Goal: Information Seeking & Learning: Learn about a topic

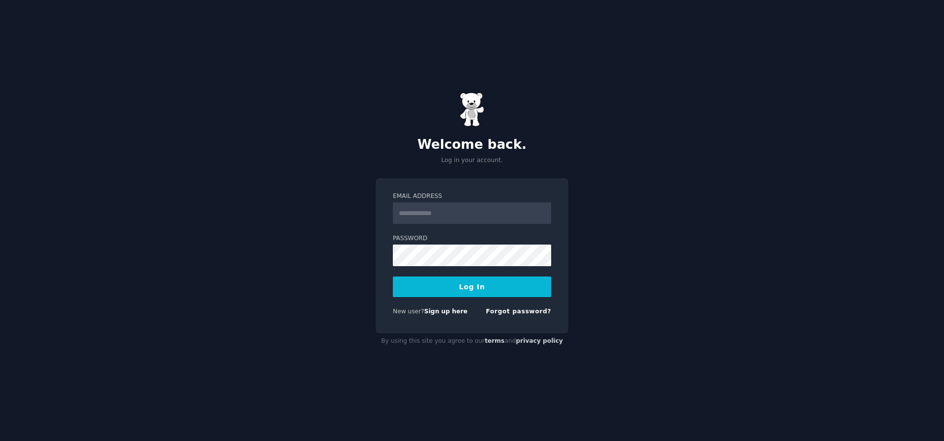
type input "**********"
click at [451, 281] on button "Log In" at bounding box center [472, 287] width 158 height 21
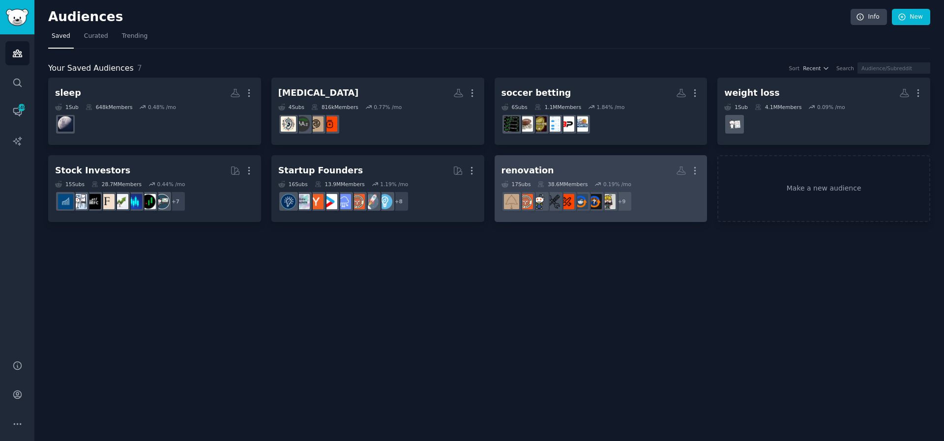
click at [529, 173] on div "renovation" at bounding box center [527, 171] width 53 height 12
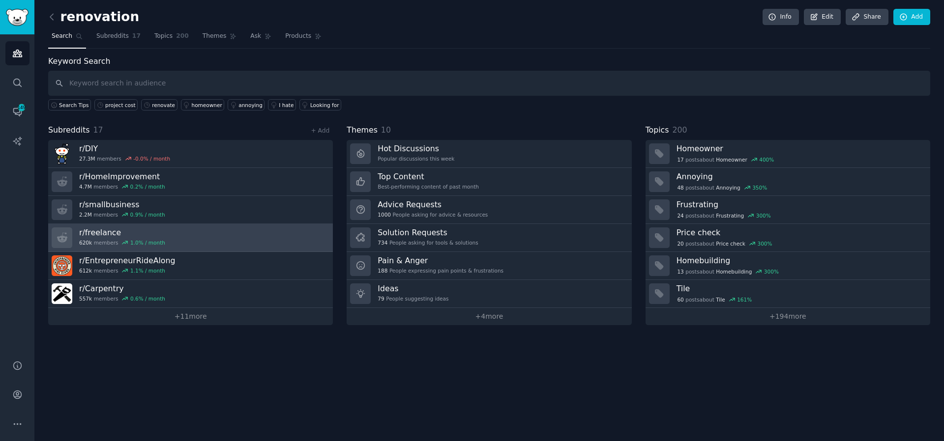
click at [100, 226] on link "r/ freelance 620k members 1.0 % / month" at bounding box center [190, 238] width 285 height 28
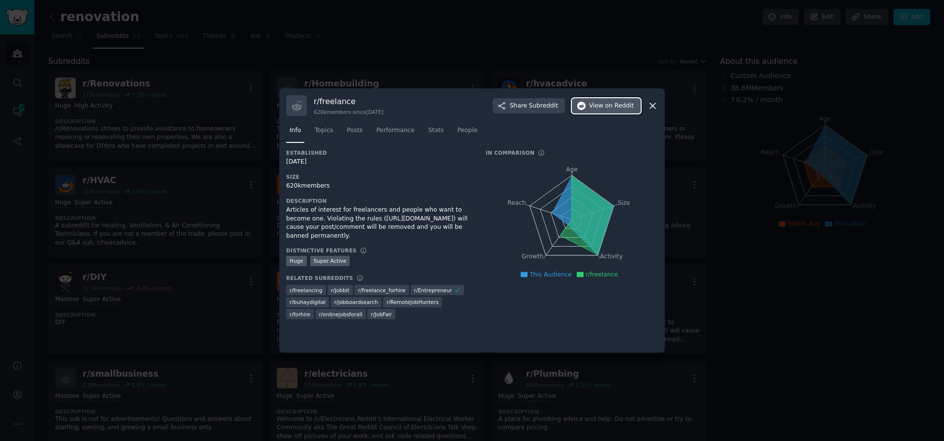
click at [603, 109] on span "View on Reddit" at bounding box center [611, 106] width 45 height 9
click at [655, 106] on icon at bounding box center [652, 106] width 10 height 10
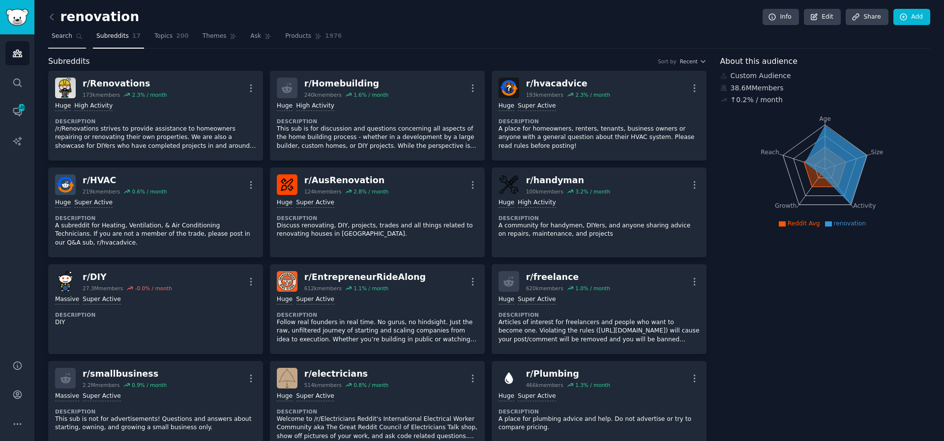
click at [63, 40] on span "Search" at bounding box center [62, 36] width 21 height 9
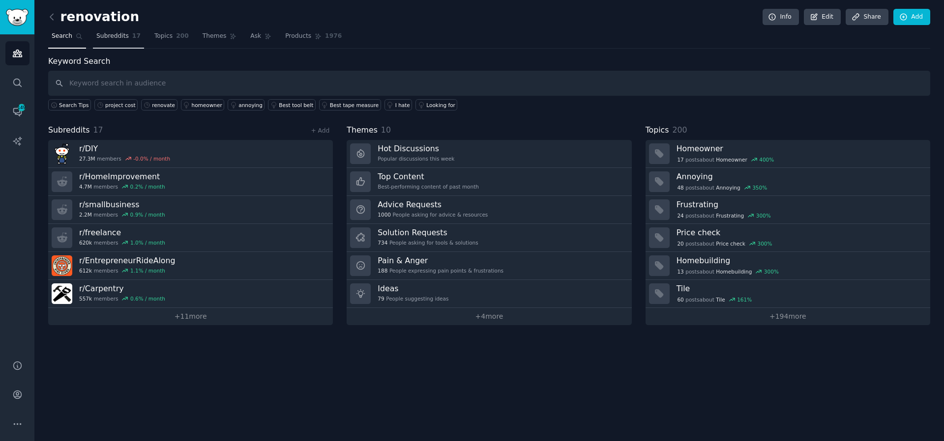
click at [122, 38] on span "Subreddits" at bounding box center [112, 36] width 32 height 9
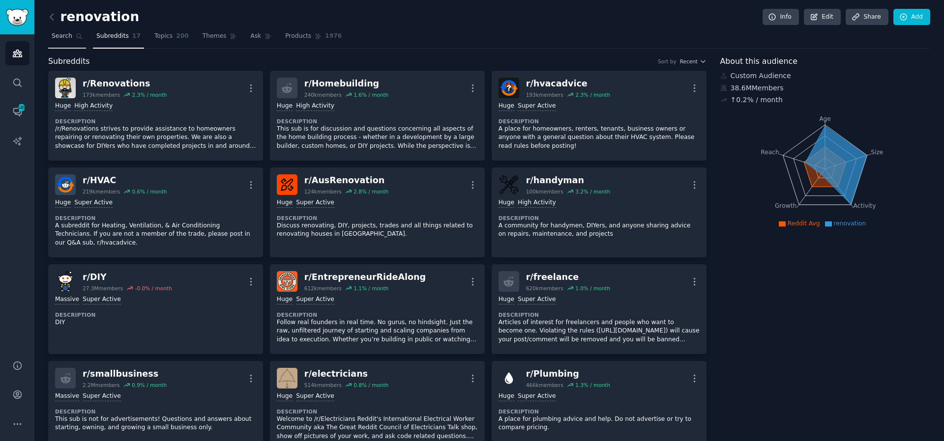
click at [69, 34] on span "Search" at bounding box center [62, 36] width 21 height 9
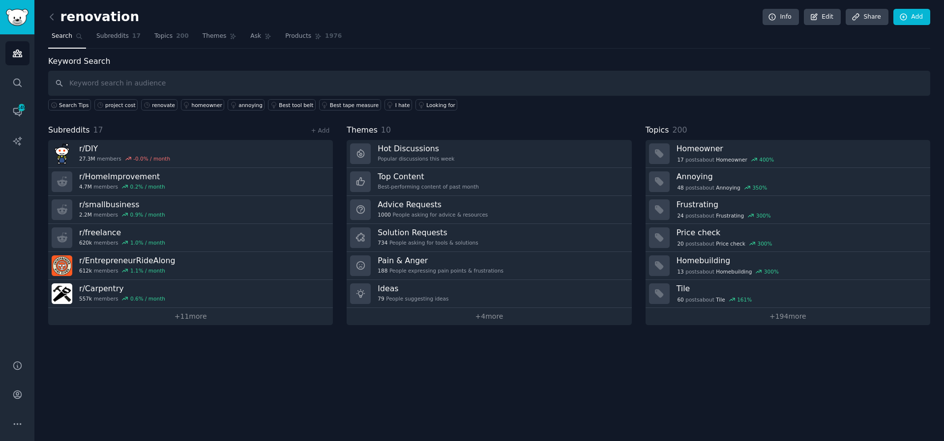
click at [63, 25] on div "renovation Info Edit Share Add" at bounding box center [489, 19] width 882 height 20
click at [48, 17] on icon at bounding box center [52, 17] width 10 height 10
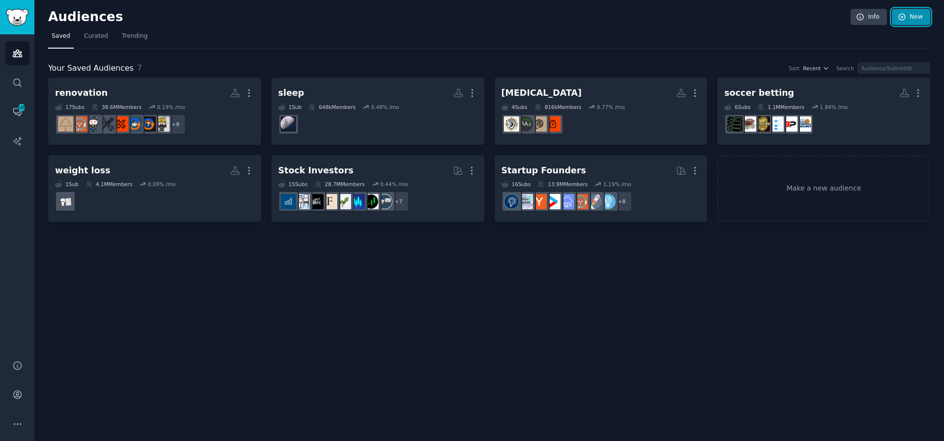
click at [921, 20] on link "New" at bounding box center [911, 17] width 38 height 17
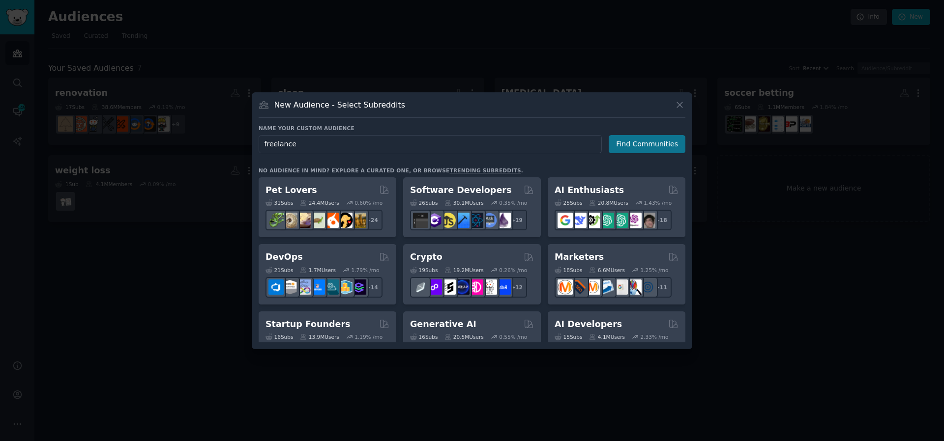
type input "freelance"
click at [660, 144] on button "Find Communities" at bounding box center [647, 144] width 77 height 18
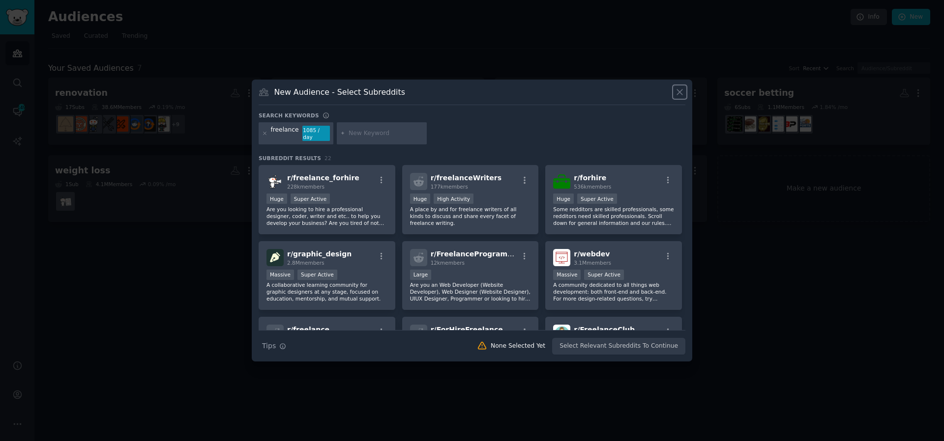
click at [682, 92] on icon at bounding box center [679, 92] width 10 height 10
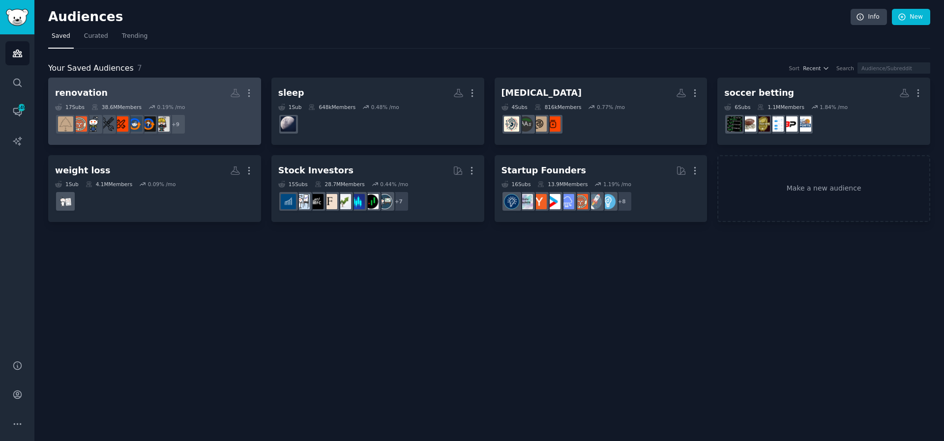
click at [98, 96] on h2 "renovation More" at bounding box center [154, 93] width 199 height 17
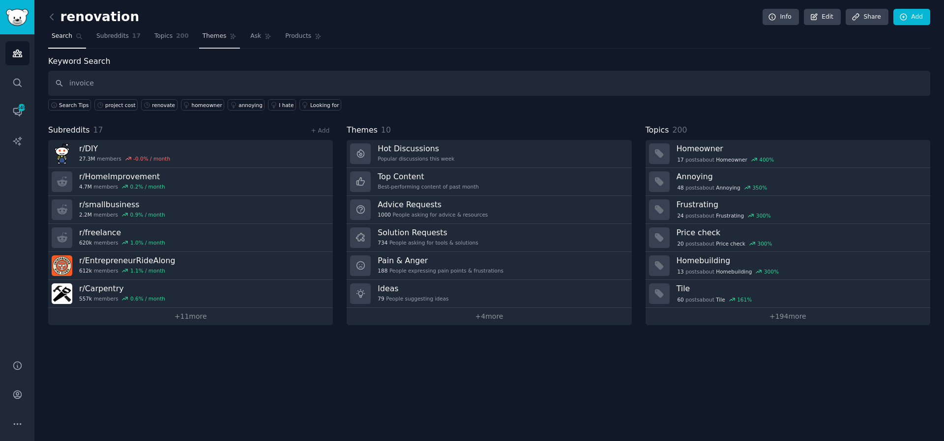
type input "invoice"
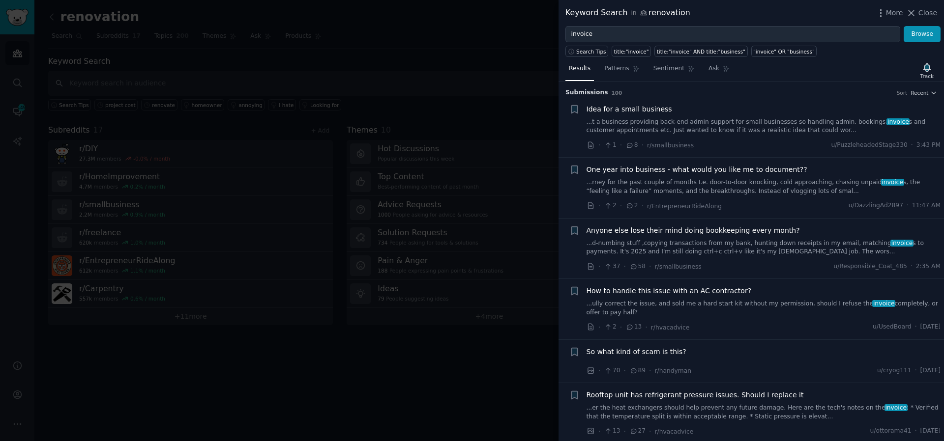
click at [806, 244] on link "...d-numbing stuff ,copying transactions from my bank, hunting down receipts in…" at bounding box center [763, 247] width 354 height 17
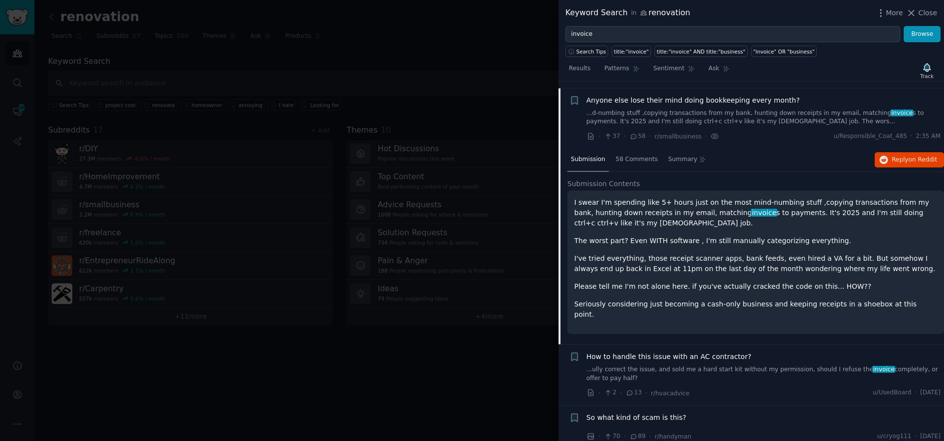
scroll to position [137, 0]
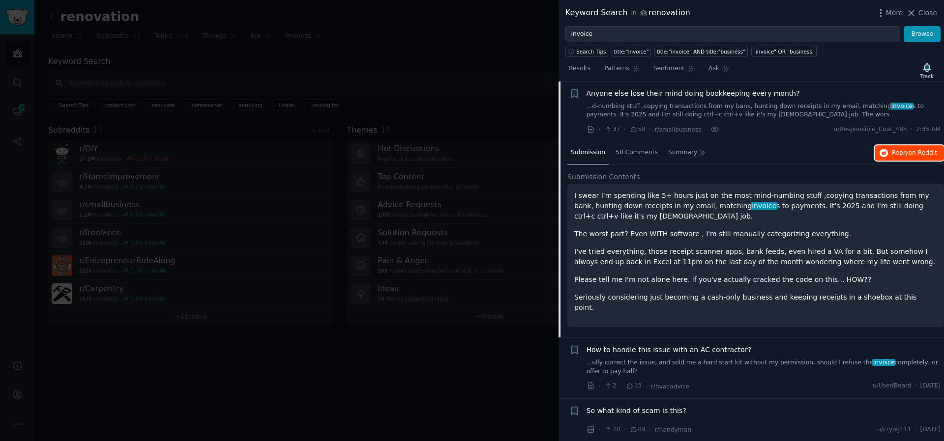
click at [892, 155] on span "Reply on Reddit" at bounding box center [914, 153] width 45 height 9
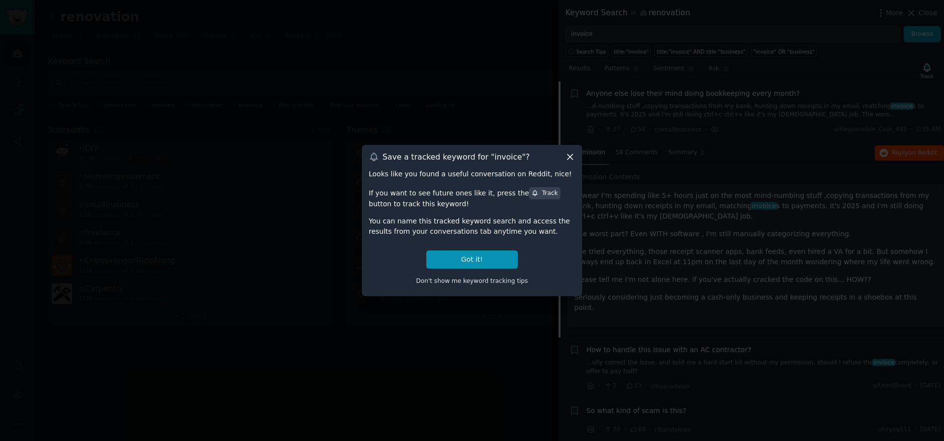
drag, startPoint x: 458, startPoint y: 90, endPoint x: 504, endPoint y: 121, distance: 55.8
click at [459, 91] on div at bounding box center [472, 220] width 944 height 441
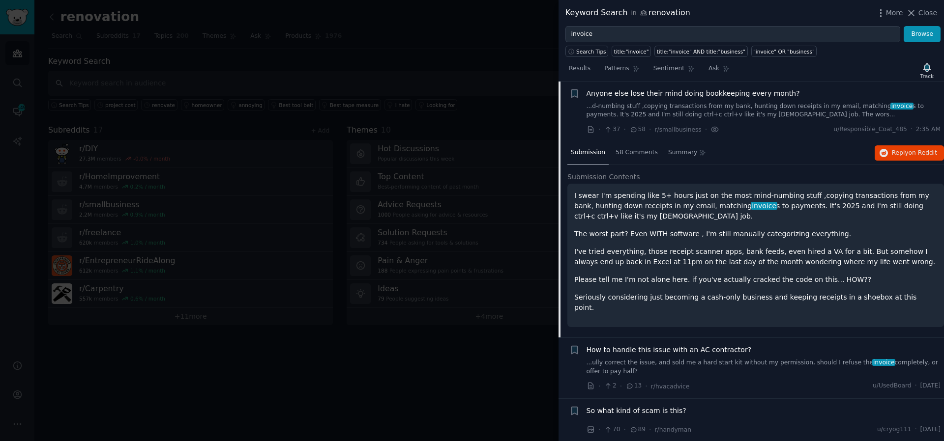
click at [426, 72] on div at bounding box center [472, 220] width 944 height 441
